Goal: Find specific page/section: Find specific page/section

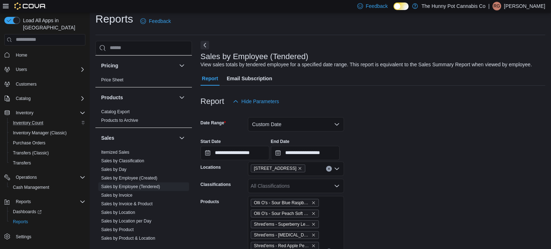
scroll to position [9, 0]
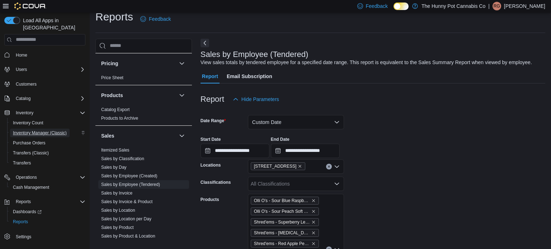
click at [38, 130] on span "Inventory Manager (Classic)" at bounding box center [40, 133] width 54 height 6
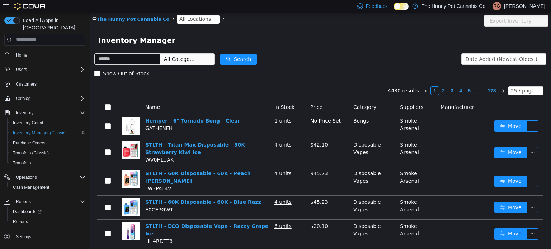
click at [195, 21] on span "All Locations" at bounding box center [195, 19] width 32 height 8
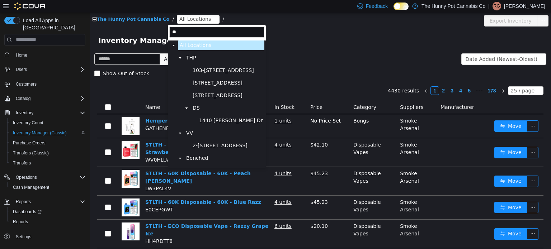
type input "***"
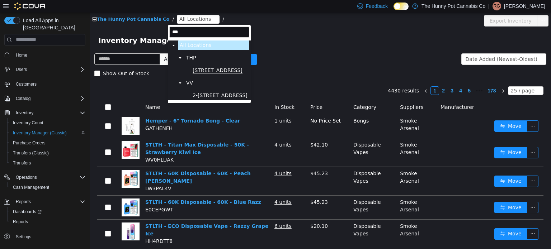
click at [208, 70] on span "[STREET_ADDRESS]" at bounding box center [218, 70] width 50 height 6
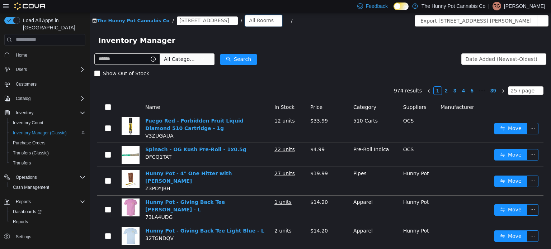
click at [249, 24] on div "All Rooms" at bounding box center [261, 20] width 25 height 11
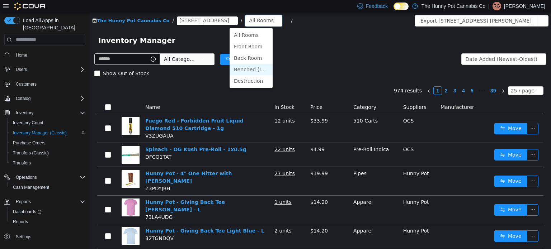
click at [255, 69] on li "Benched (Inactive)" at bounding box center [250, 68] width 43 height 11
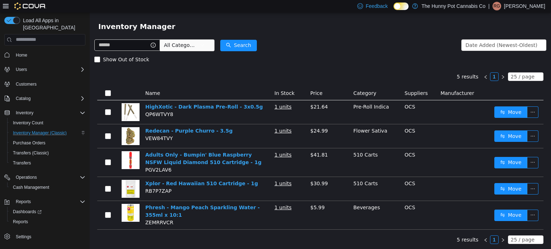
scroll to position [14, 0]
